Goal: Find specific page/section: Find specific page/section

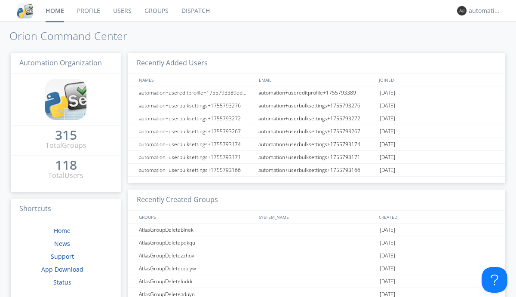
click at [195, 11] on link "Dispatch" at bounding box center [195, 11] width 41 height 22
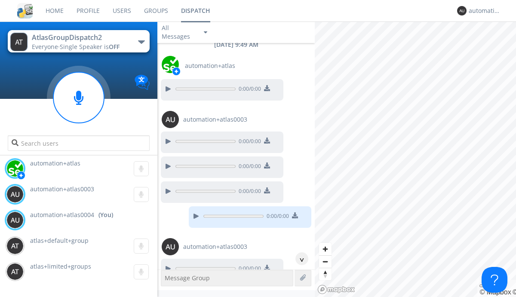
scroll to position [715, 0]
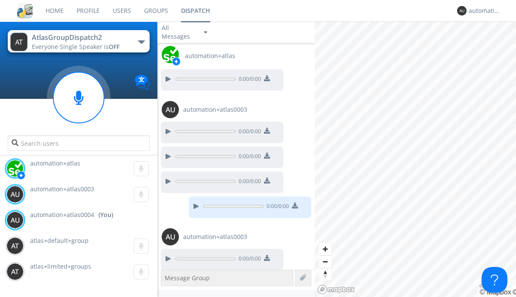
click at [141, 42] on div "button" at bounding box center [141, 41] width 7 height 3
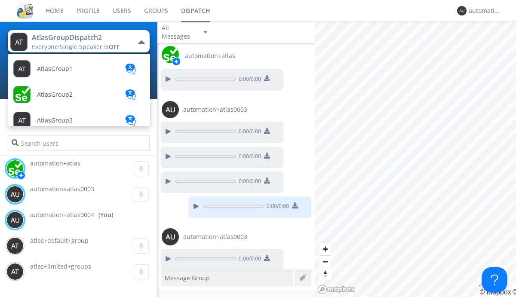
click at [67, 72] on span "AtlasGroupDispatch3" at bounding box center [55, 69] width 36 height 6
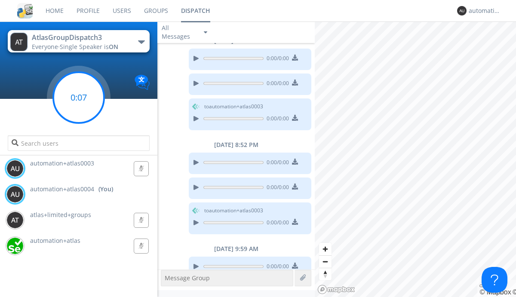
scroll to position [279, 0]
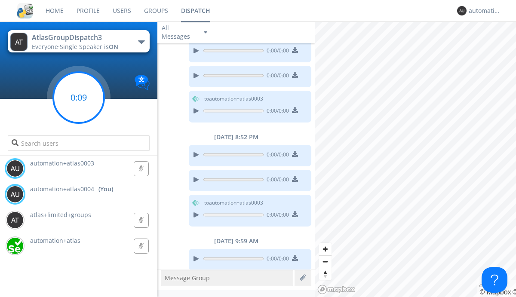
click at [79, 98] on g at bounding box center [78, 97] width 51 height 51
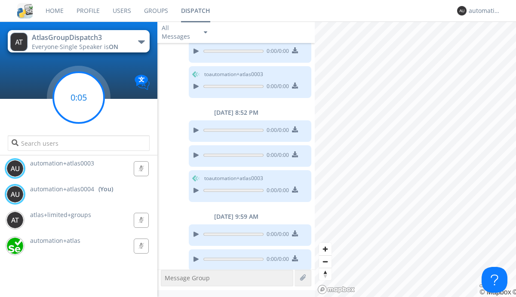
scroll to position [304, 0]
click at [79, 98] on g at bounding box center [78, 97] width 51 height 51
click at [483, 11] on div "automation+atlas0004" at bounding box center [485, 10] width 32 height 9
